Goal: Information Seeking & Learning: Learn about a topic

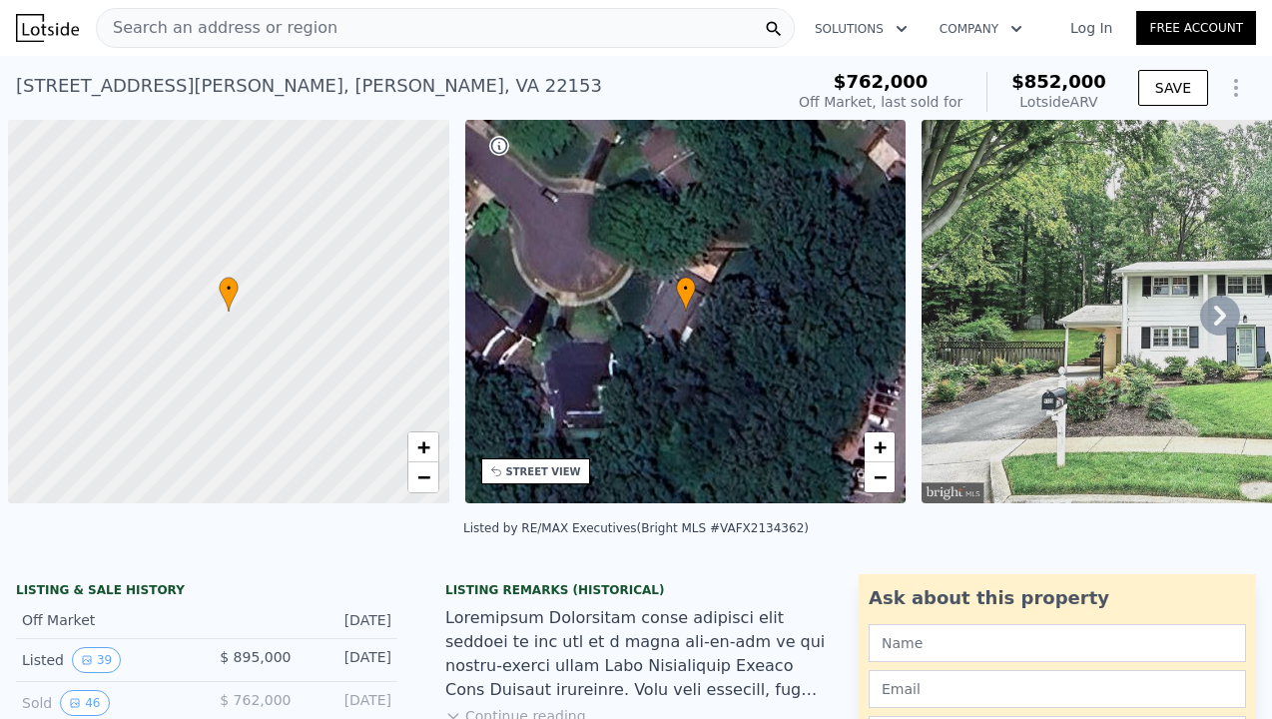
scroll to position [0, 8]
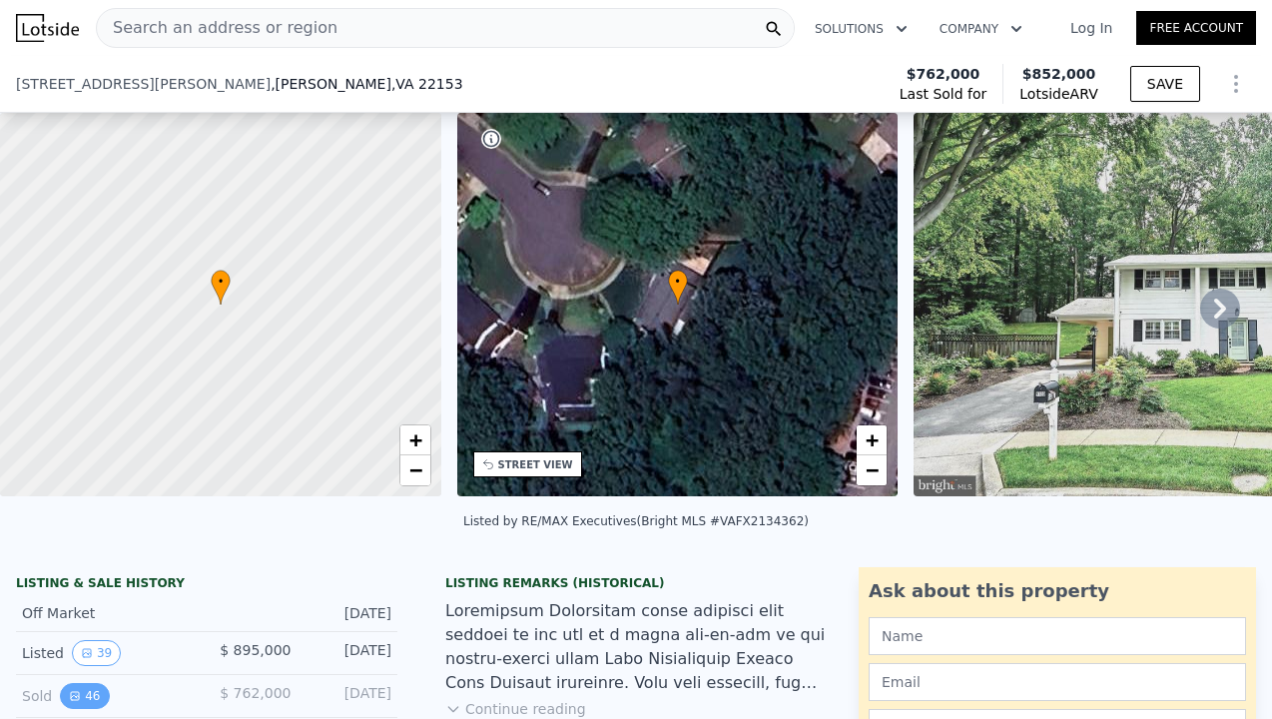
click at [90, 683] on button "46" at bounding box center [84, 696] width 49 height 26
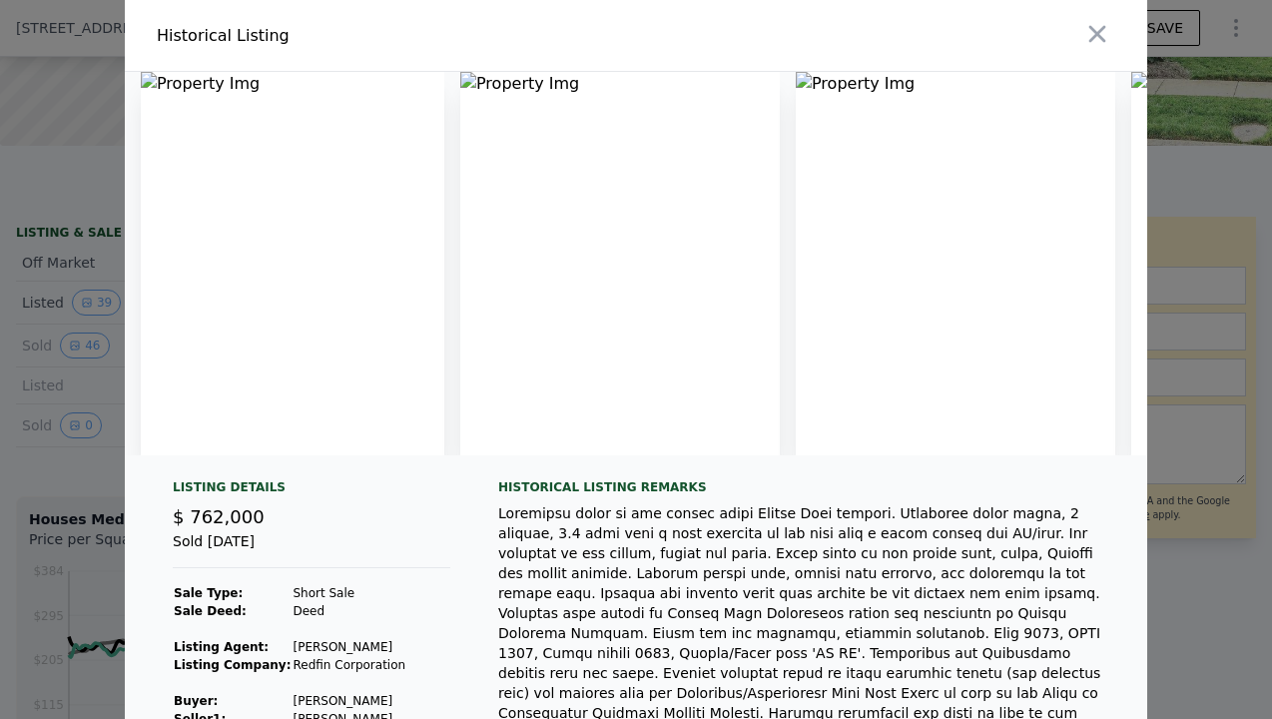
scroll to position [0, 0]
click at [334, 265] on img at bounding box center [293, 263] width 304 height 383
click at [1092, 34] on icon "button" at bounding box center [1097, 34] width 28 height 28
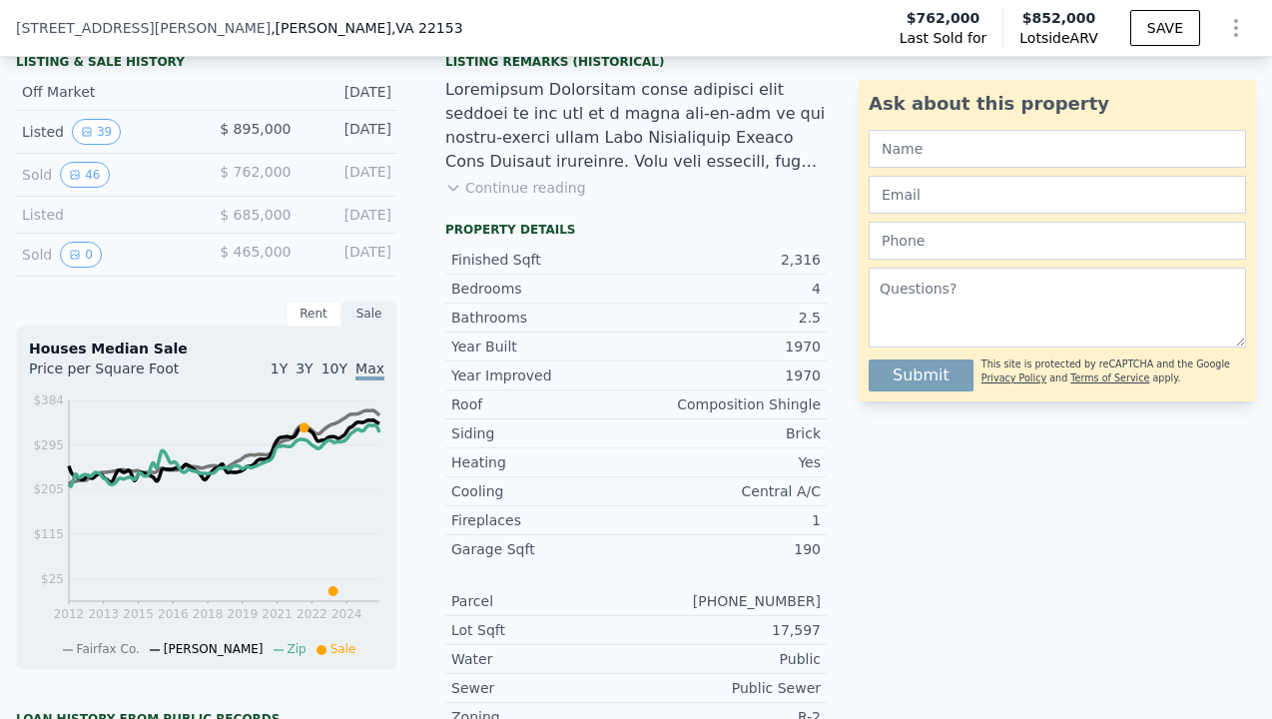
scroll to position [448, 0]
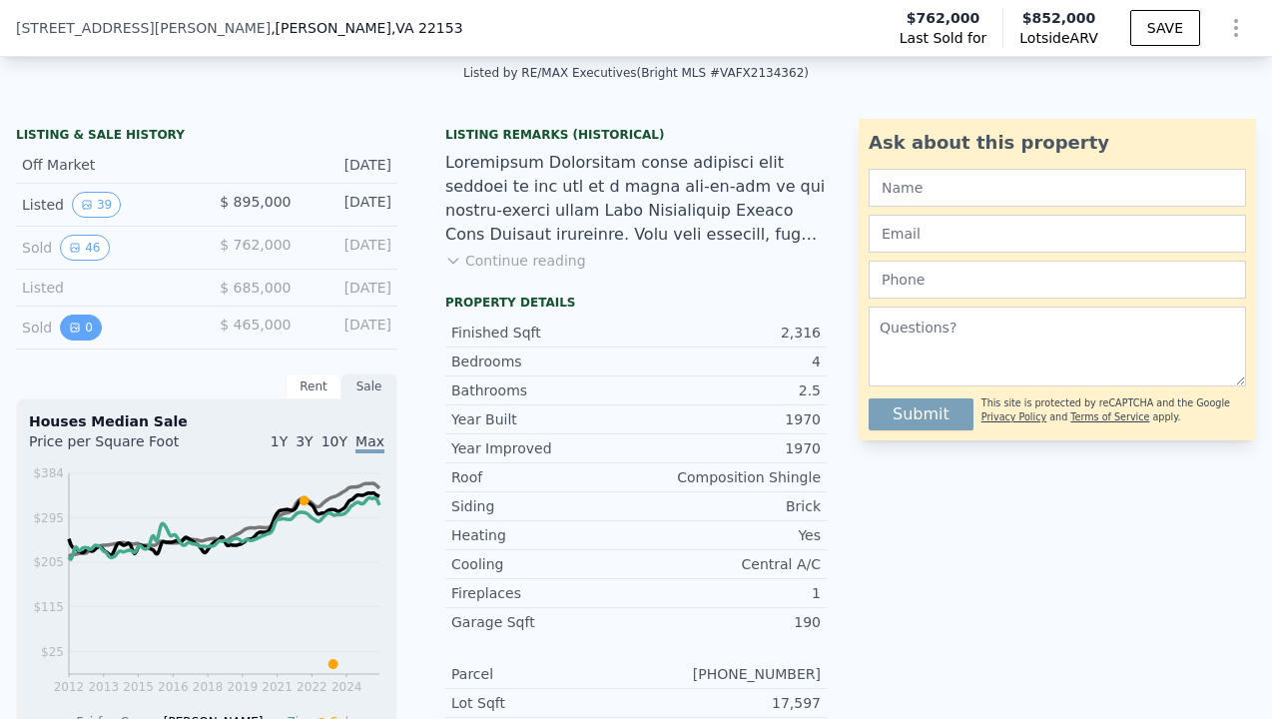
click at [78, 328] on icon "View historical data" at bounding box center [75, 327] width 8 height 8
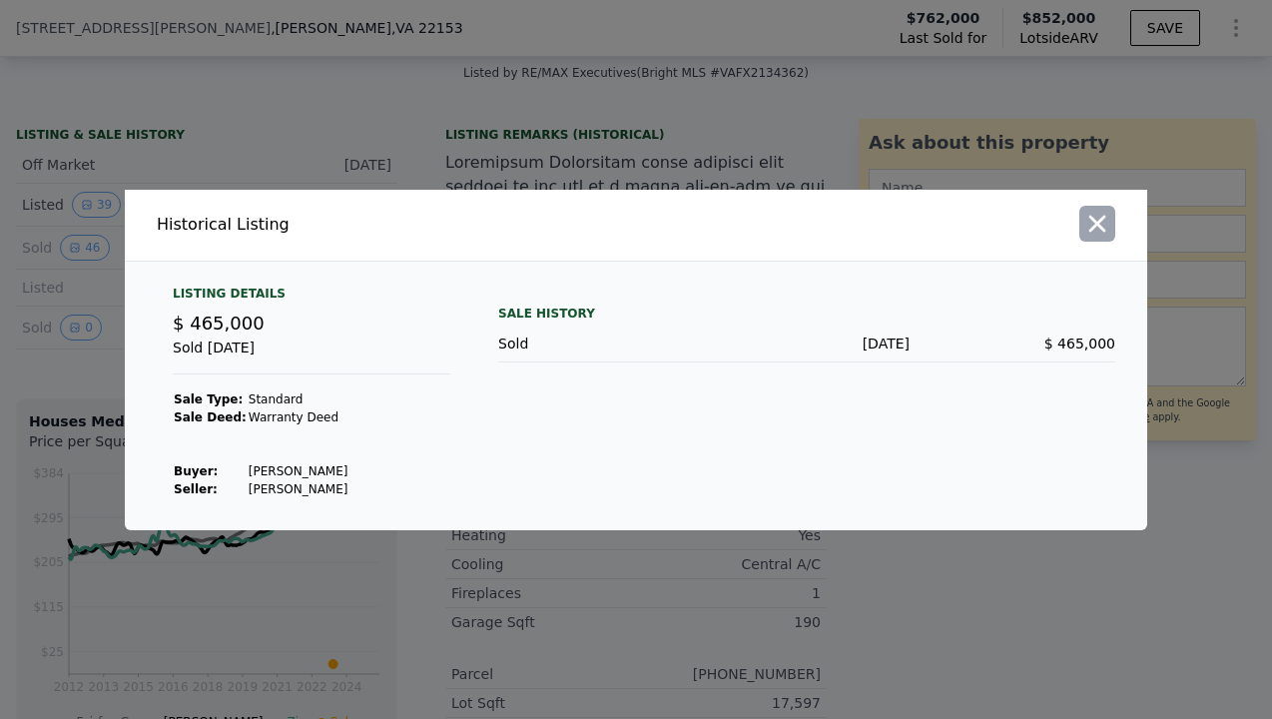
click at [1091, 220] on icon "button" at bounding box center [1097, 224] width 28 height 28
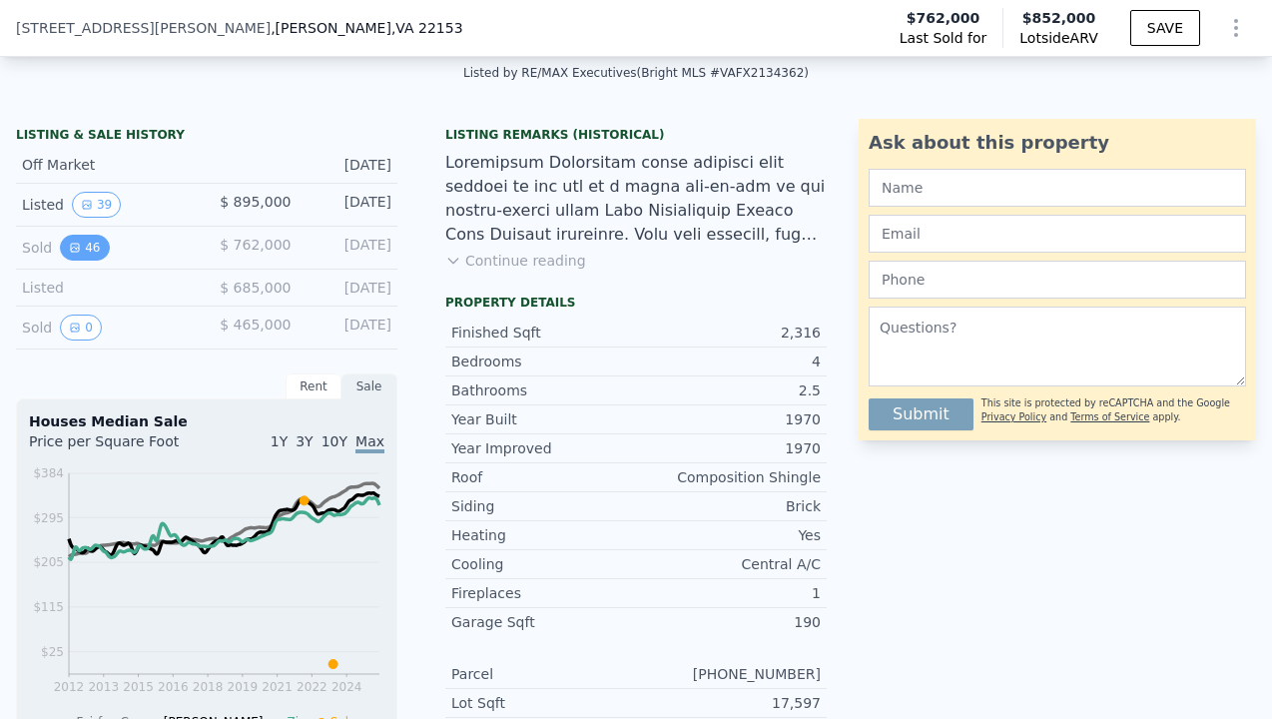
click at [90, 250] on button "46" at bounding box center [84, 248] width 49 height 26
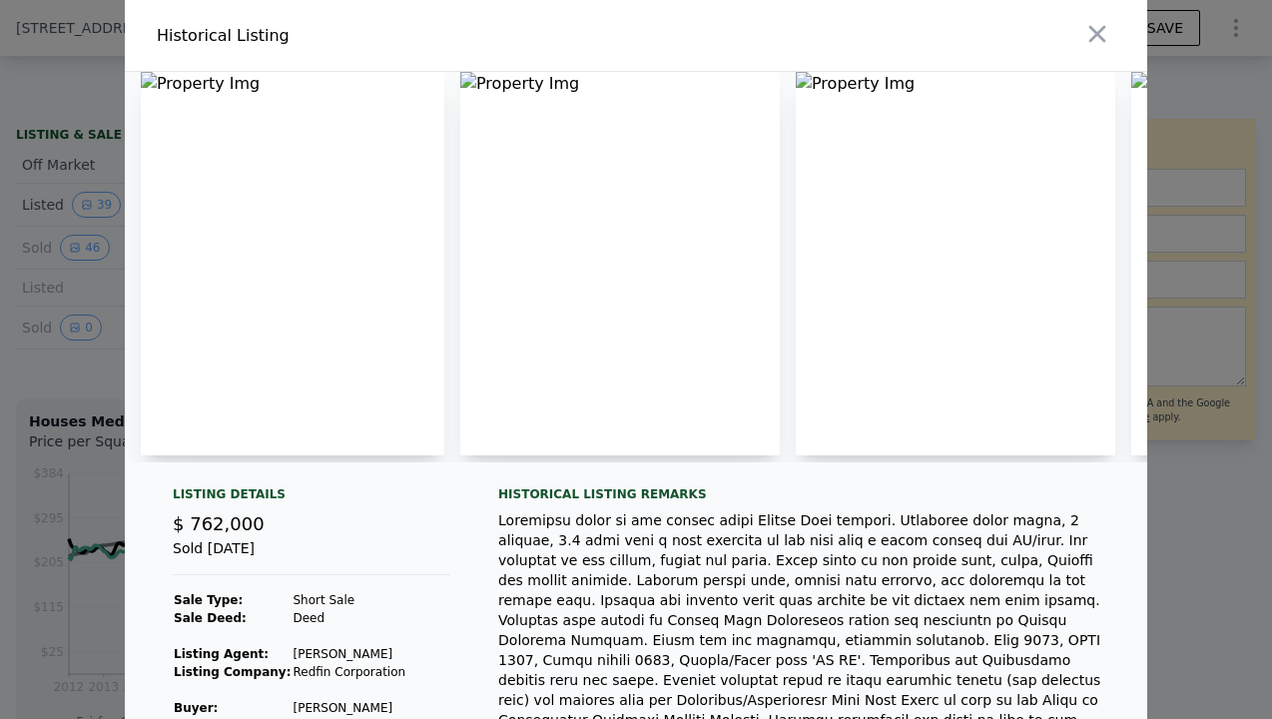
scroll to position [0, 0]
click at [722, 266] on img at bounding box center [619, 263] width 319 height 383
click at [1094, 31] on icon "button" at bounding box center [1097, 34] width 17 height 17
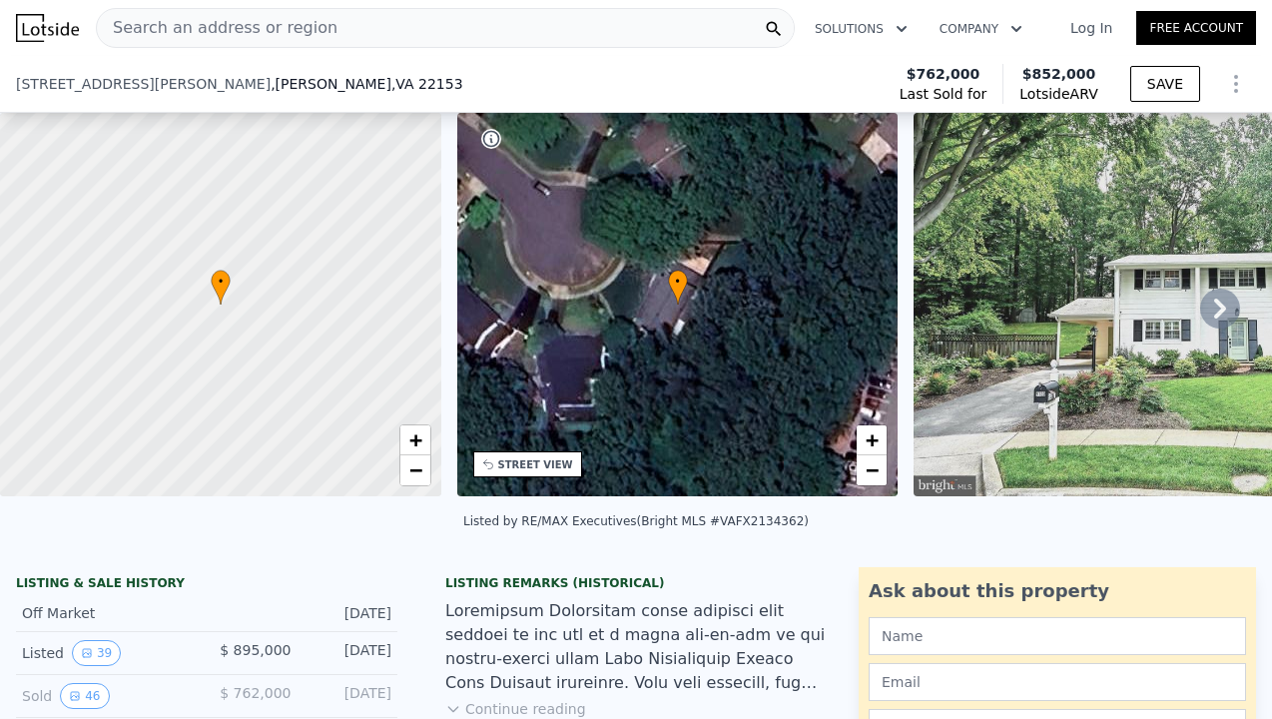
scroll to position [107, 0]
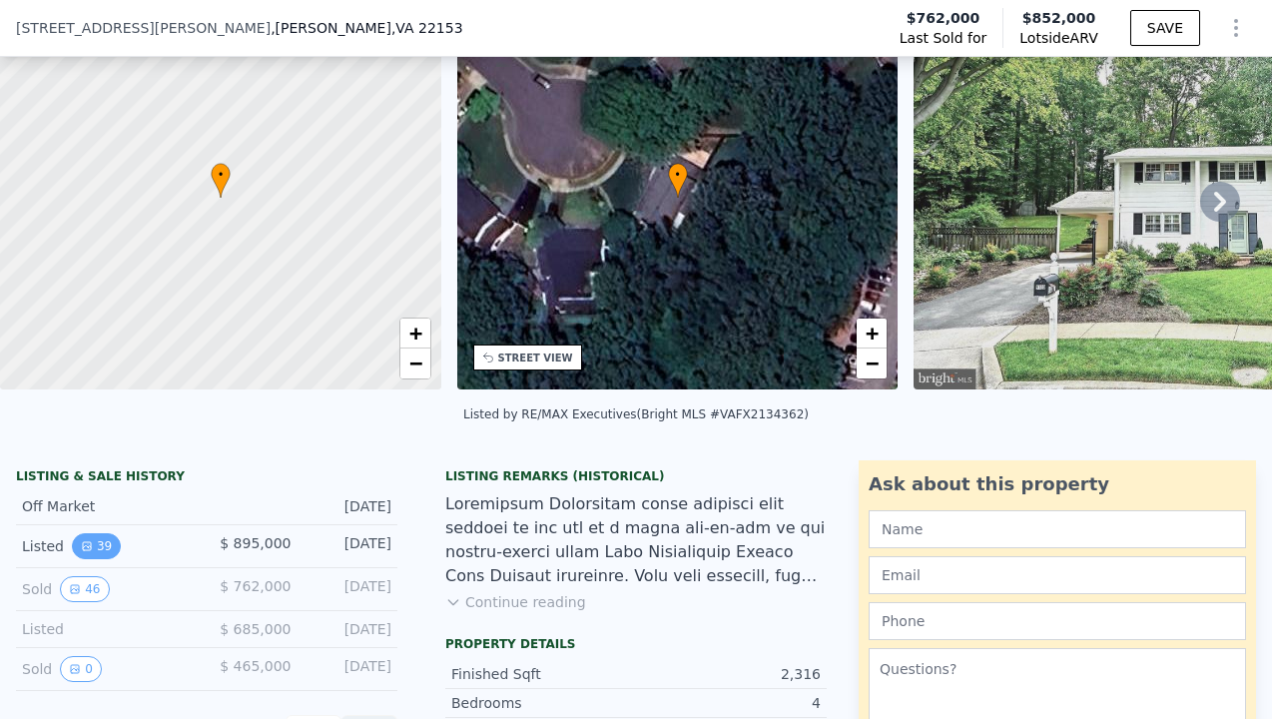
click at [101, 545] on button "39" at bounding box center [96, 546] width 49 height 26
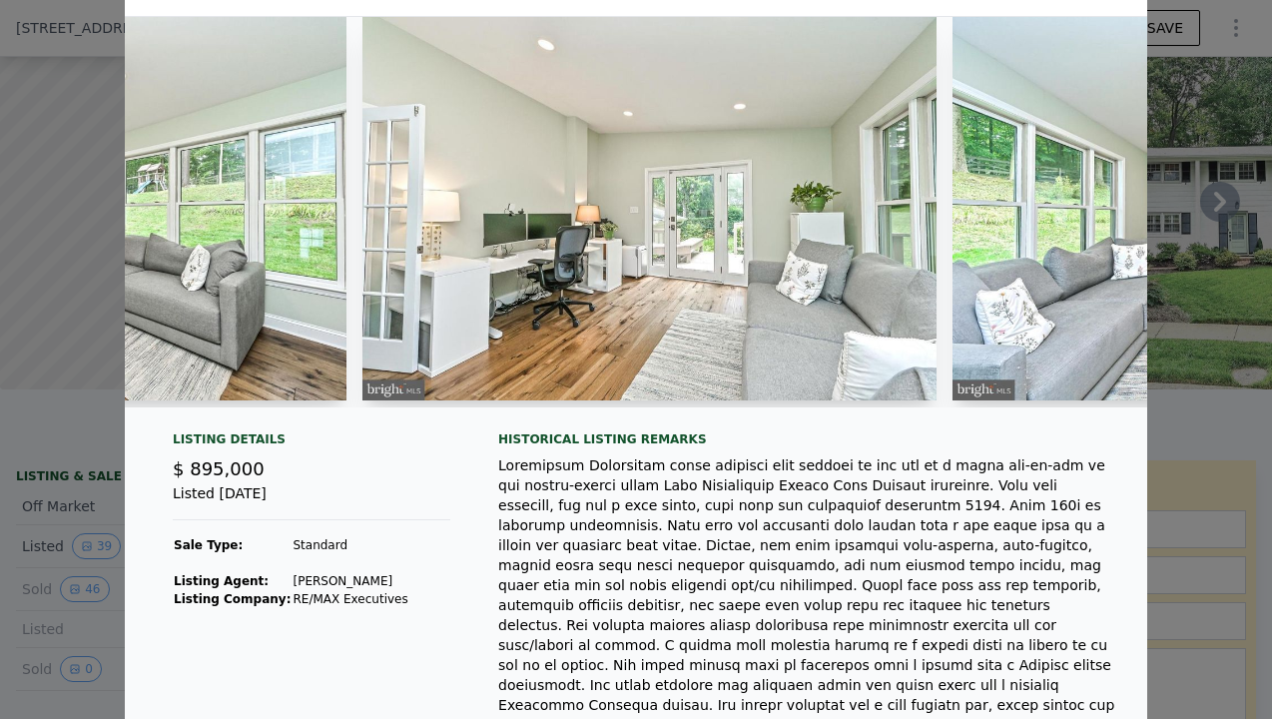
scroll to position [0, 11005]
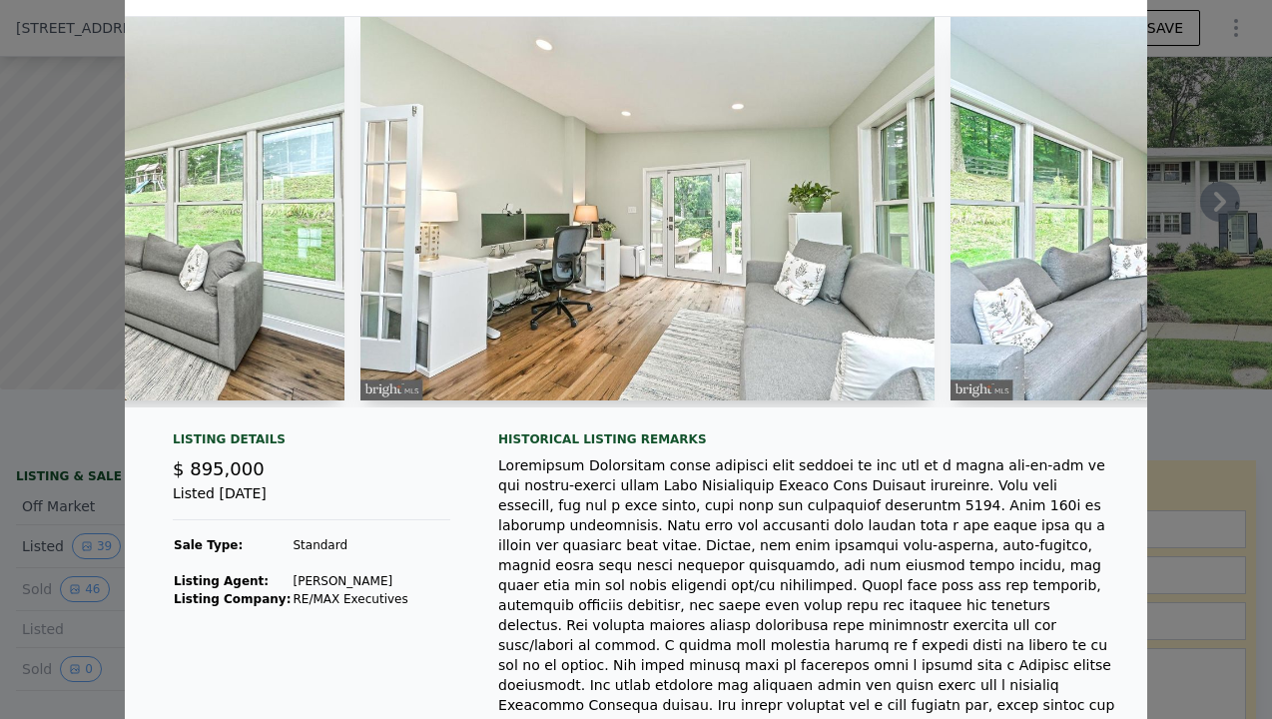
click at [657, 324] on img at bounding box center [647, 208] width 575 height 383
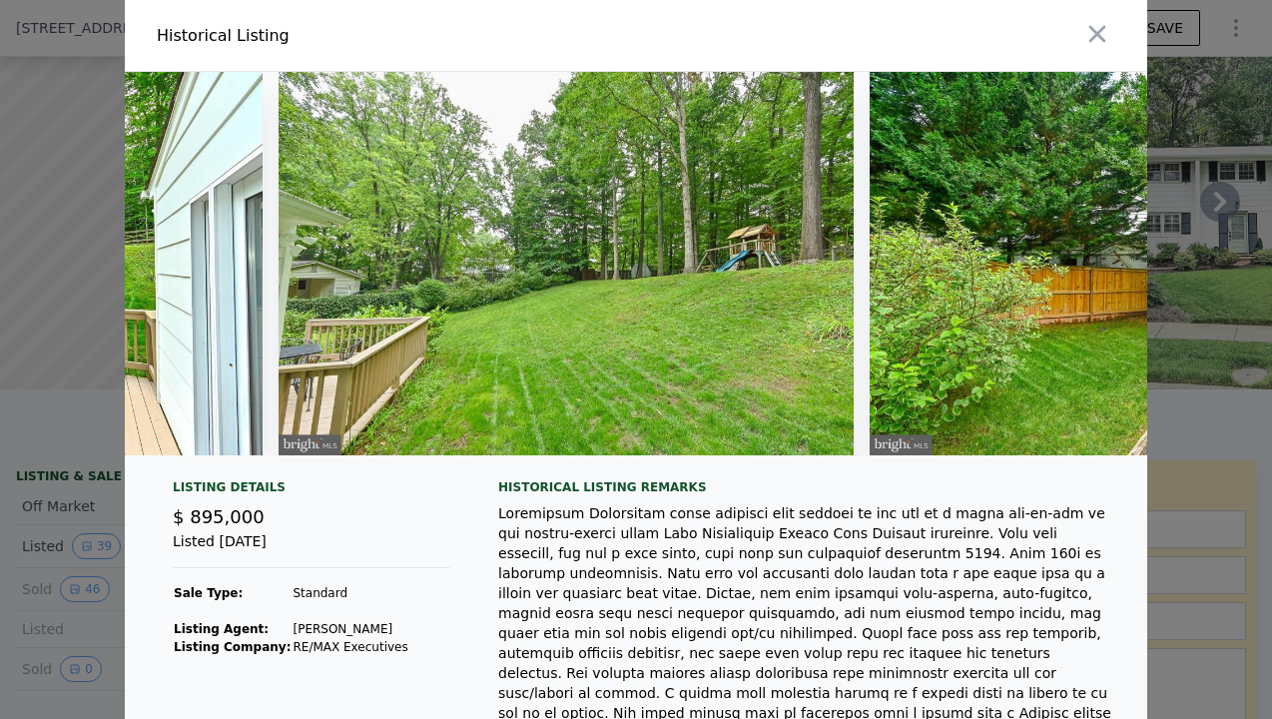
scroll to position [0, 19764]
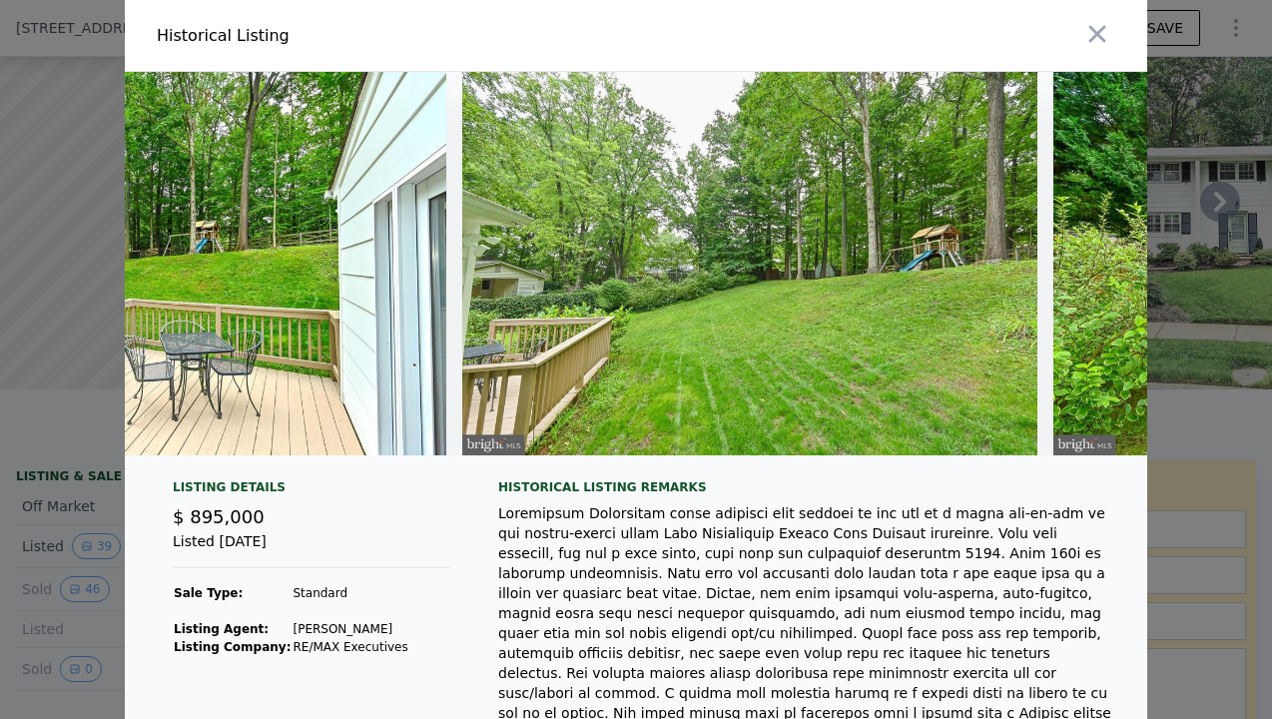
click at [713, 293] on img at bounding box center [749, 263] width 575 height 383
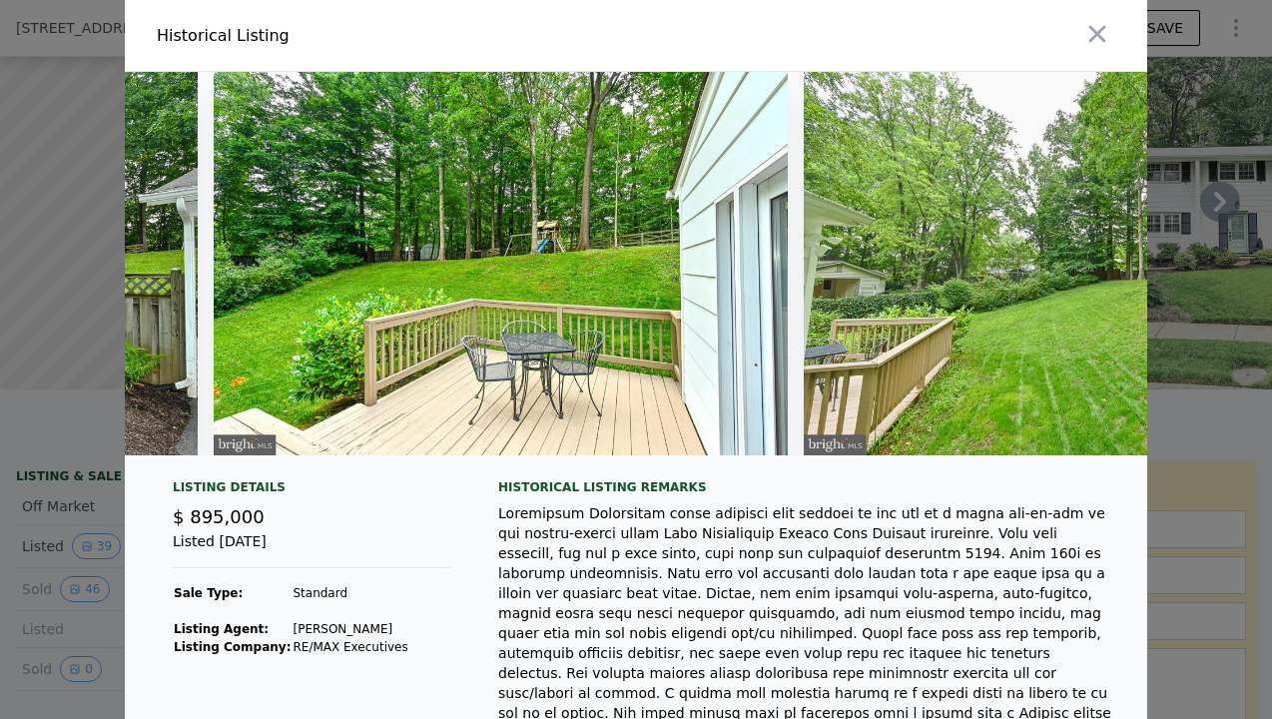
scroll to position [0, 19488]
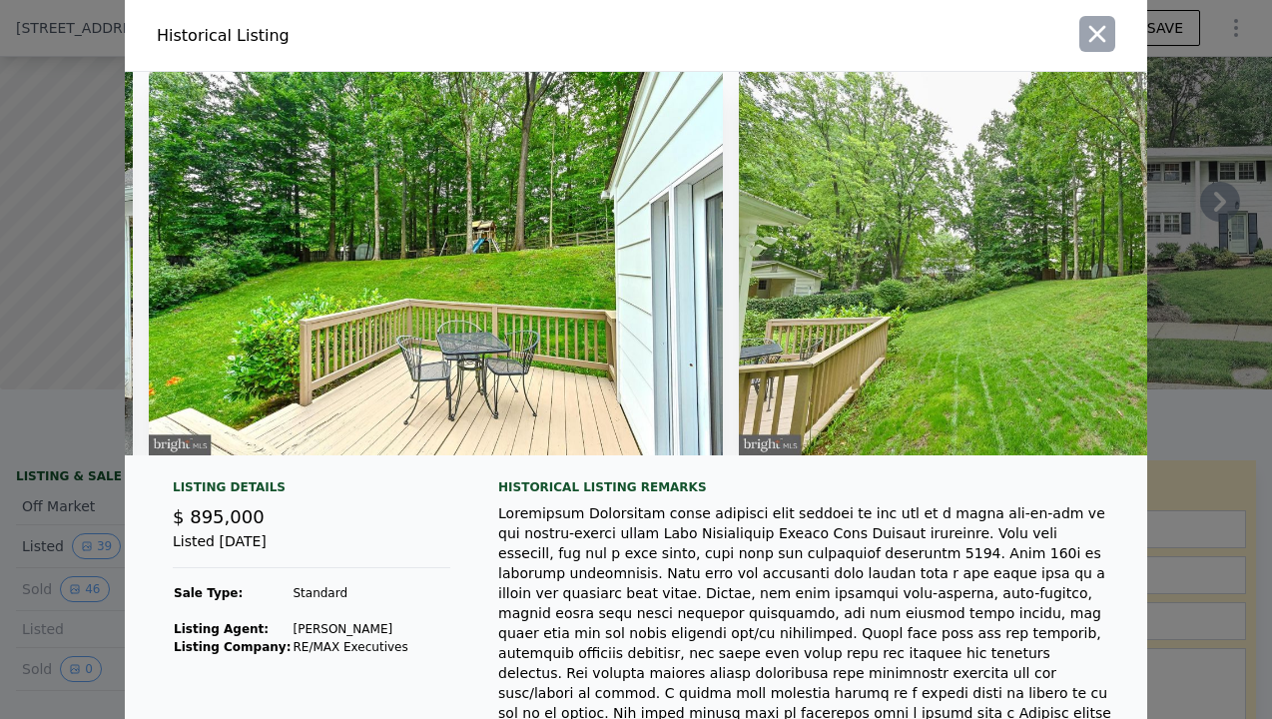
click at [1093, 30] on icon "button" at bounding box center [1097, 34] width 17 height 17
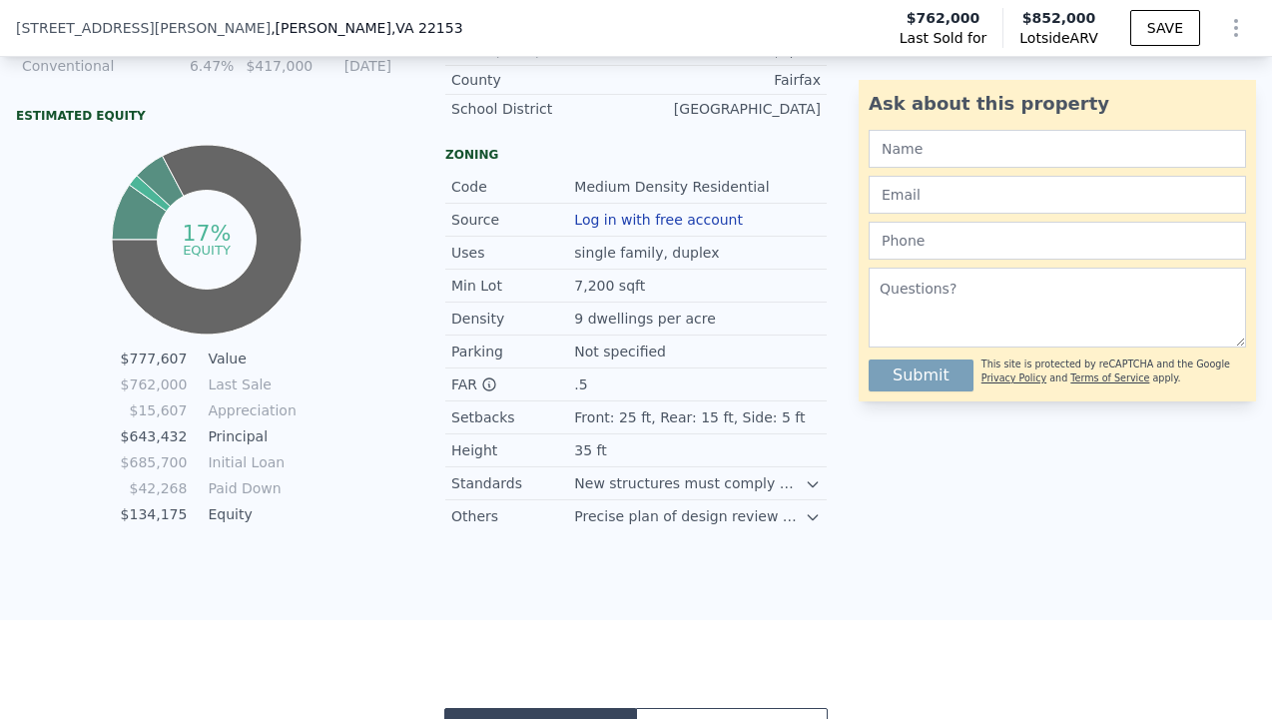
scroll to position [1259, 0]
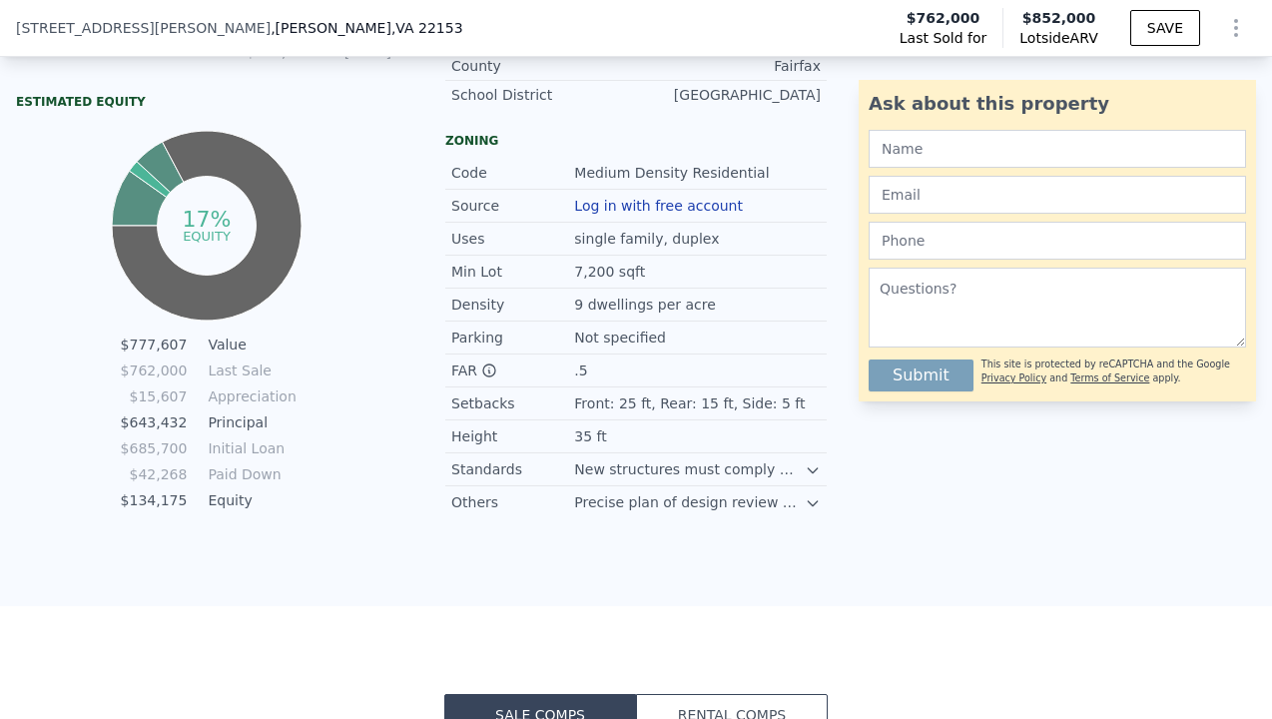
click at [818, 464] on icon at bounding box center [813, 470] width 16 height 16
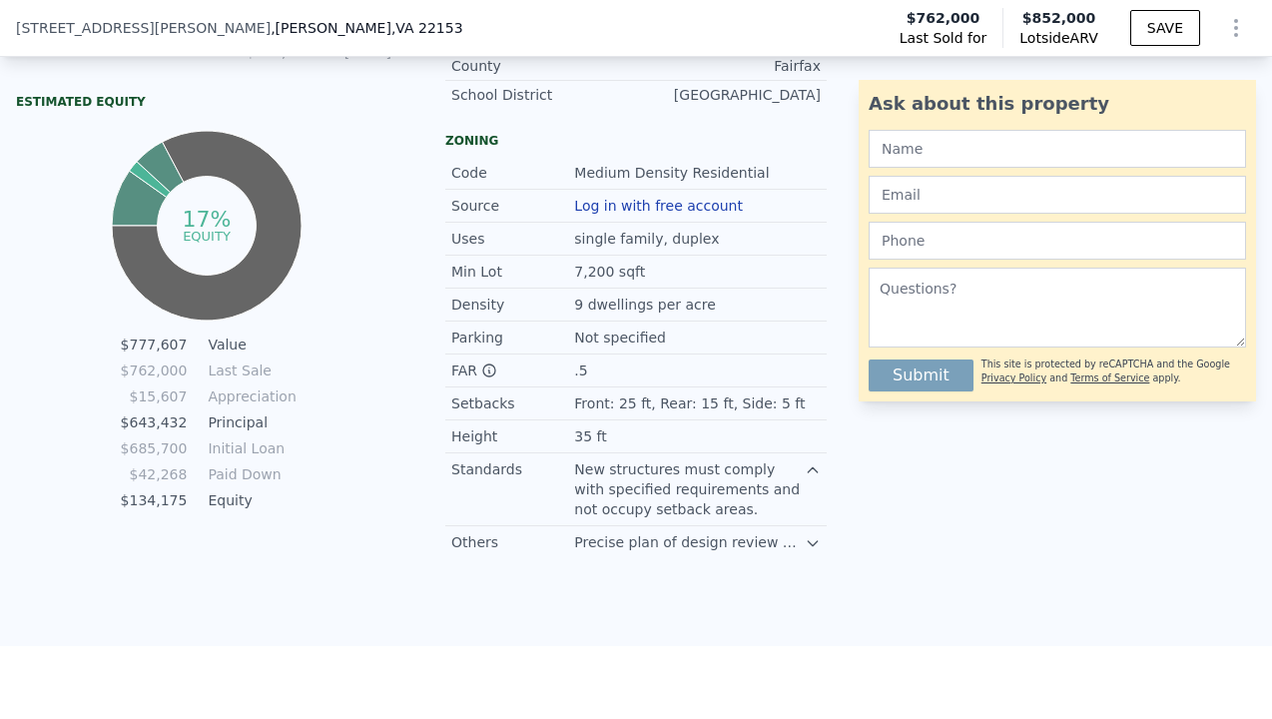
click at [805, 543] on icon at bounding box center [813, 543] width 16 height 16
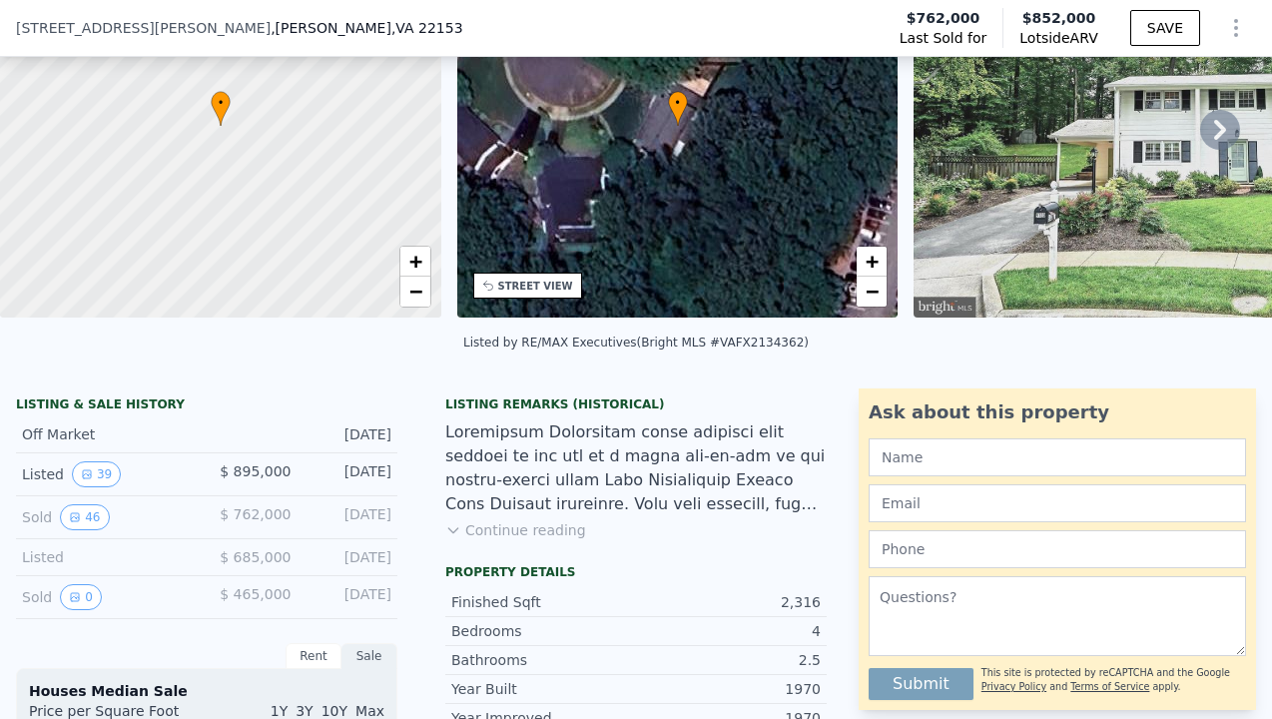
scroll to position [0, 0]
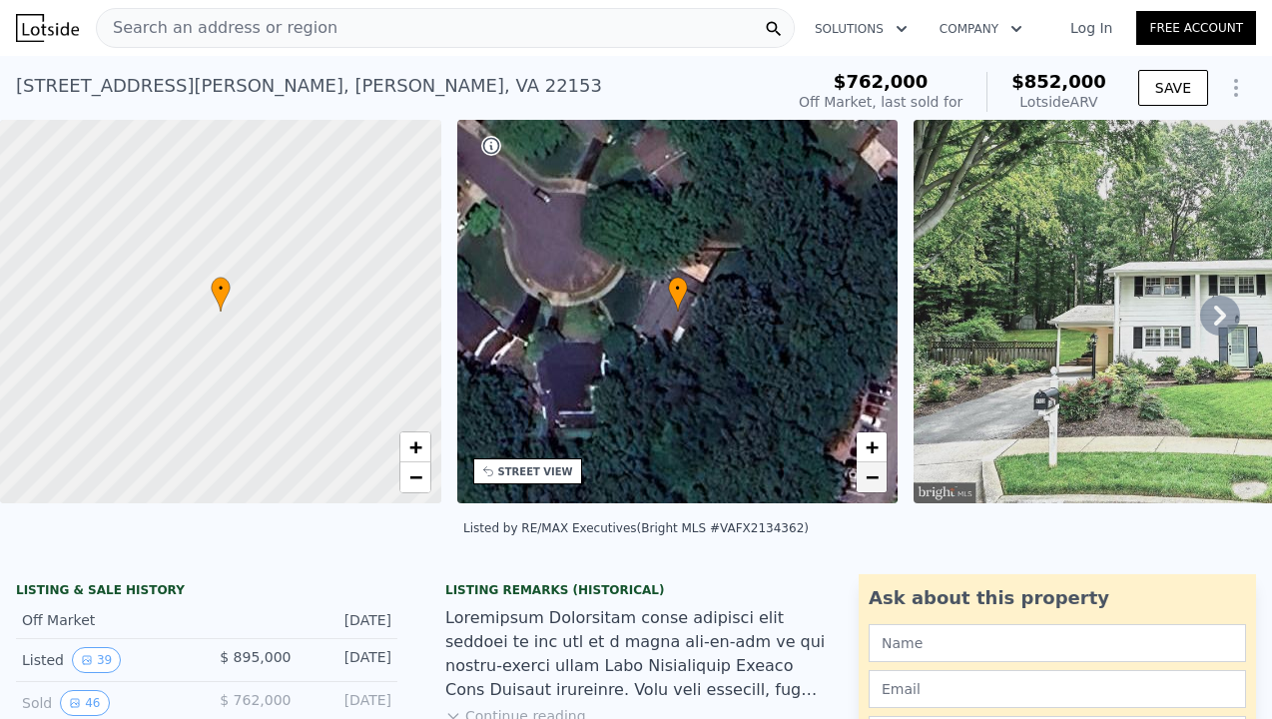
click at [869, 472] on span "−" at bounding box center [872, 476] width 13 height 25
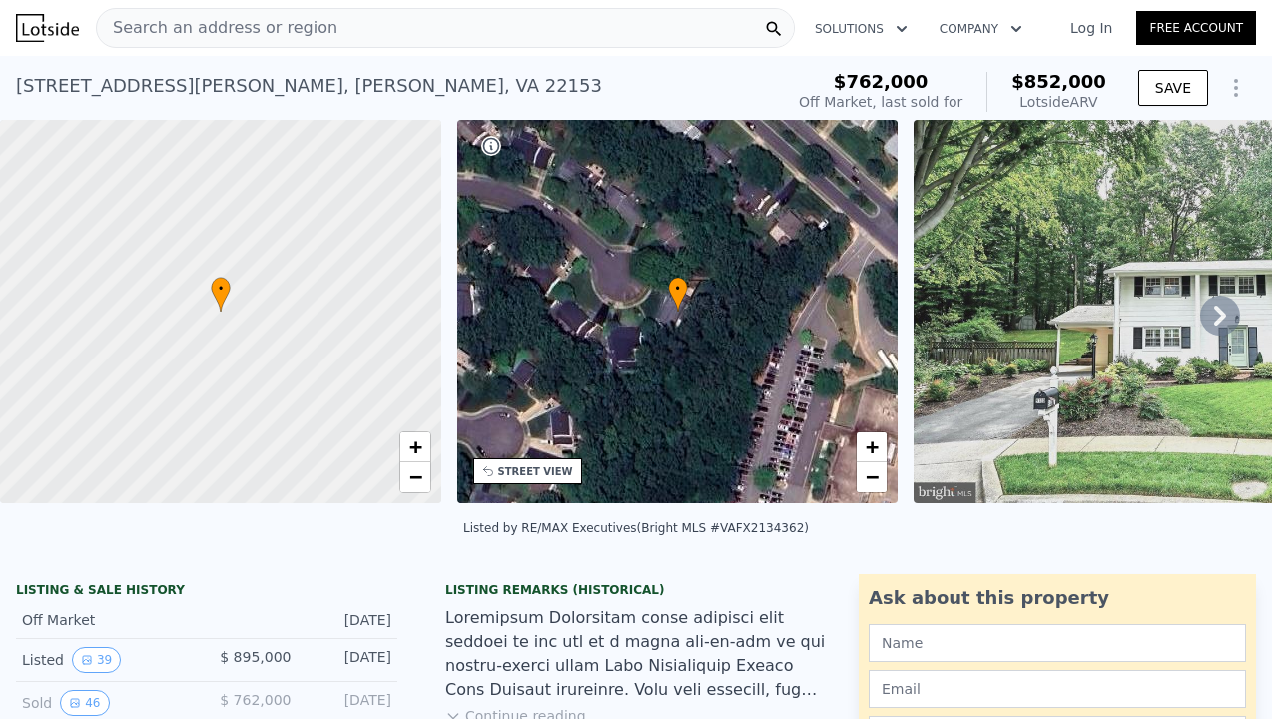
click at [205, 86] on div "[STREET_ADDRESS][PERSON_NAME][PERSON_NAME]" at bounding box center [309, 86] width 586 height 28
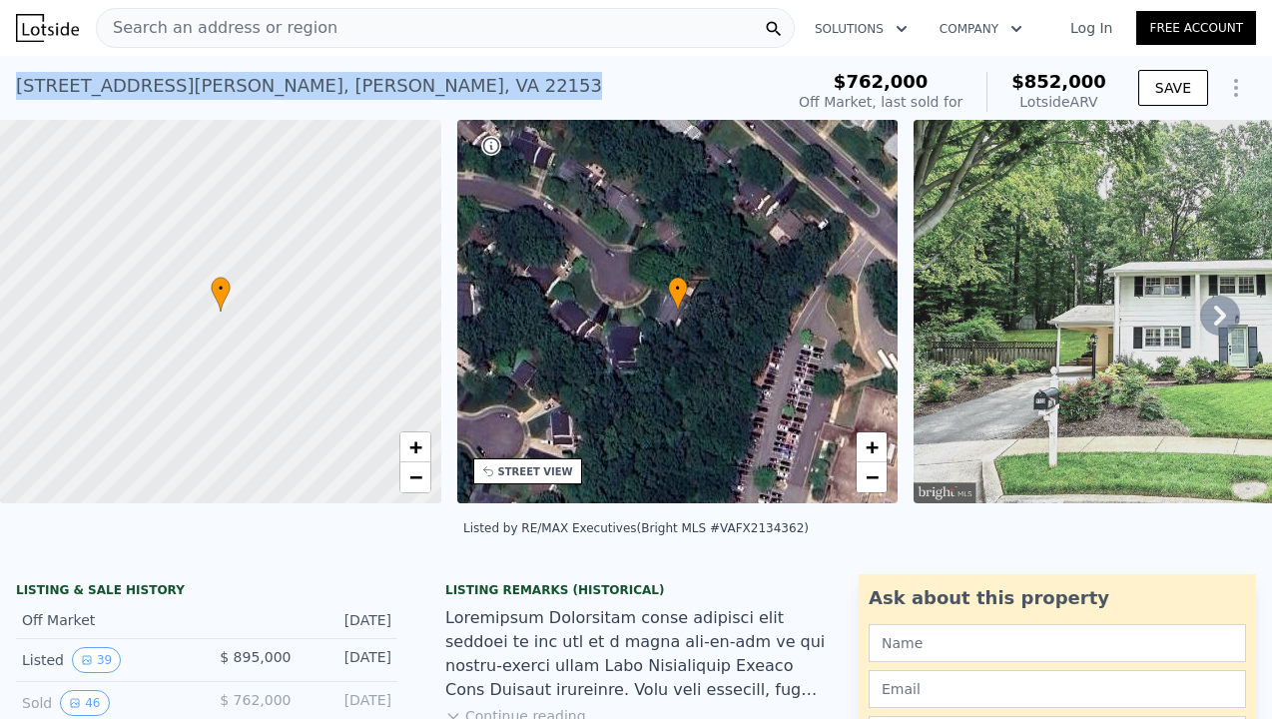
click at [205, 86] on div "[STREET_ADDRESS][PERSON_NAME][PERSON_NAME]" at bounding box center [309, 86] width 586 height 28
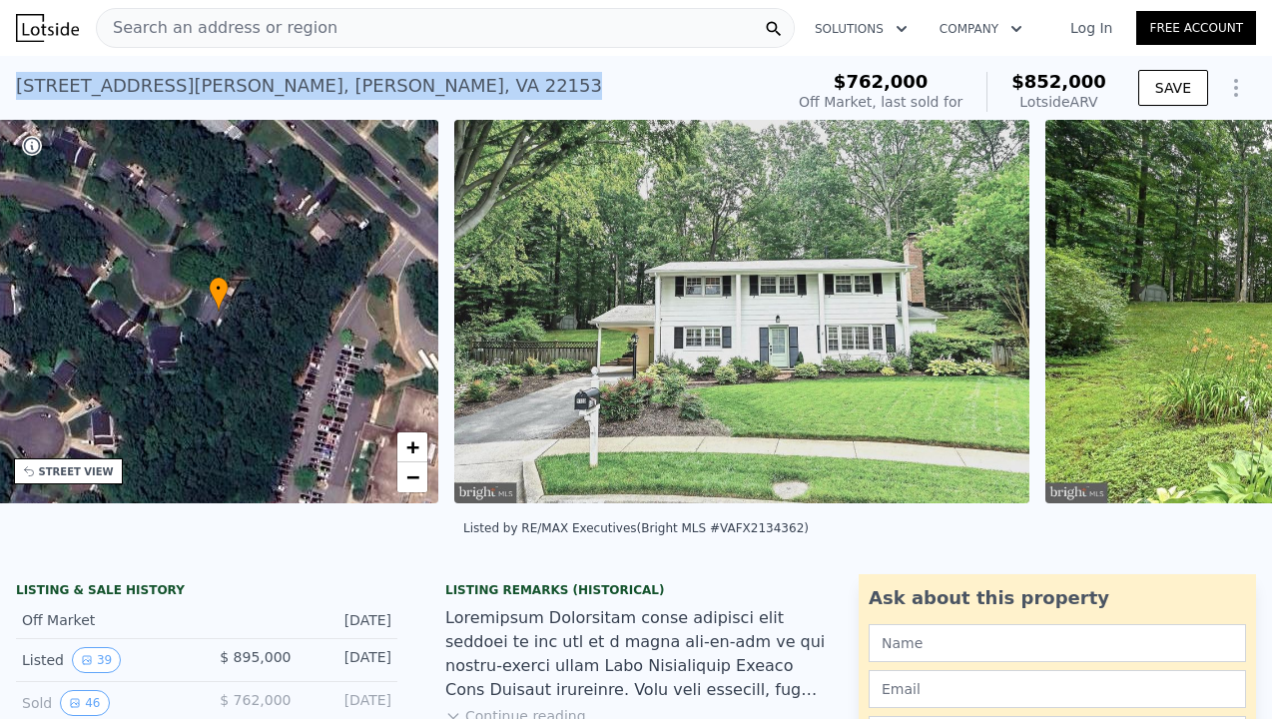
scroll to position [0, 465]
